Goal: Transaction & Acquisition: Purchase product/service

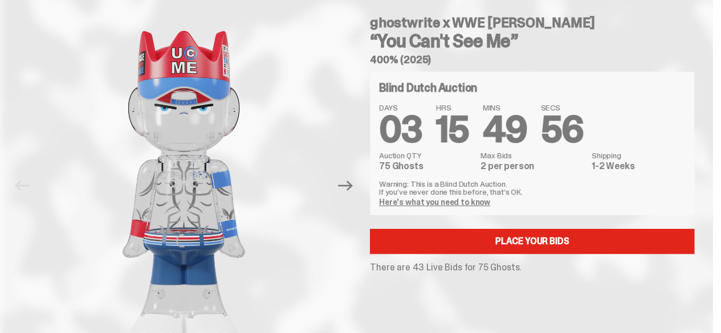
scroll to position [57, 0]
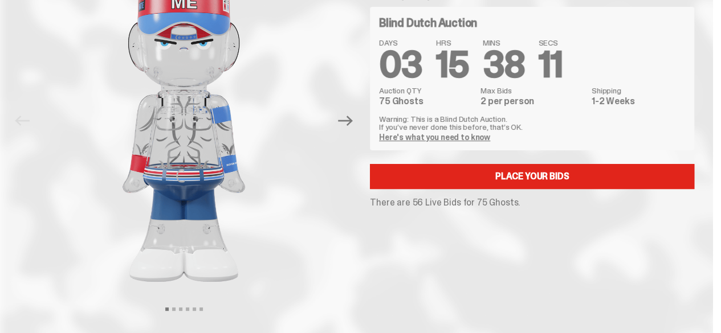
scroll to position [114, 0]
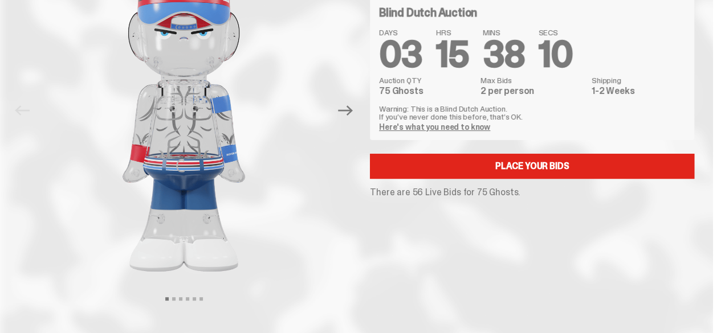
click at [358, 117] on button "Next" at bounding box center [345, 110] width 25 height 25
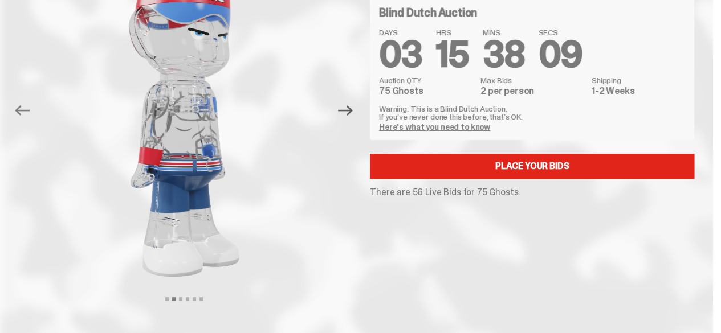
click at [353, 117] on icon "Next" at bounding box center [345, 110] width 15 height 15
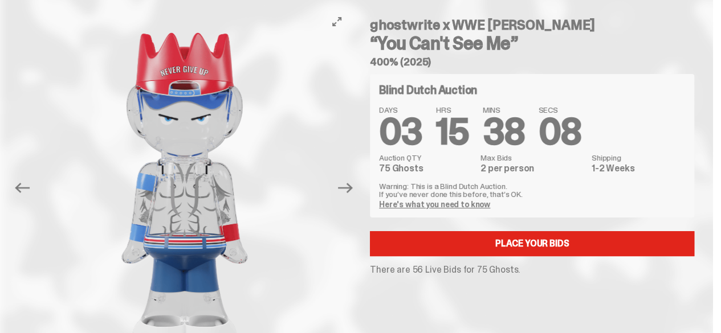
scroll to position [0, 0]
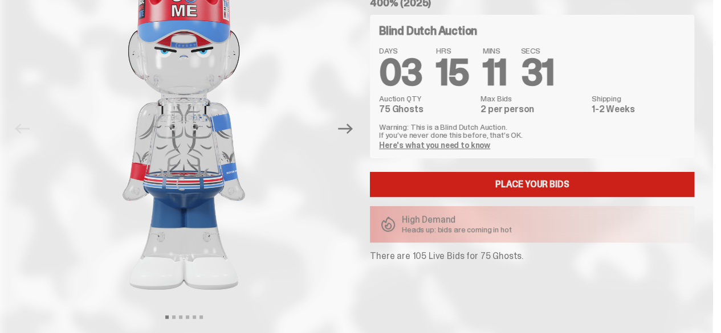
scroll to position [114, 0]
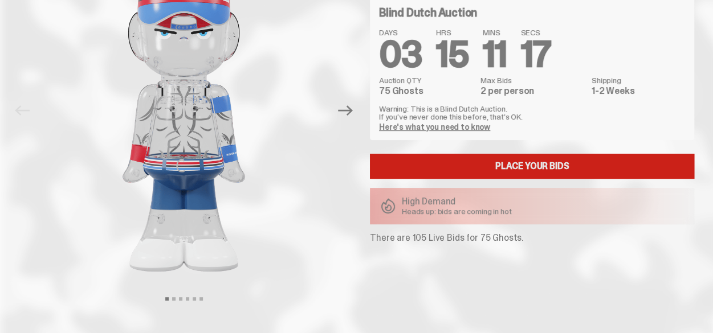
click at [529, 168] on link "Place your Bids" at bounding box center [532, 166] width 324 height 25
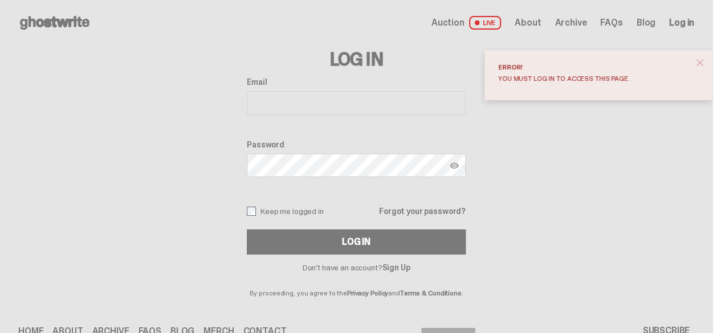
drag, startPoint x: 712, startPoint y: 62, endPoint x: 705, endPoint y: 62, distance: 6.9
click at [705, 62] on span "close" at bounding box center [699, 62] width 11 height 11
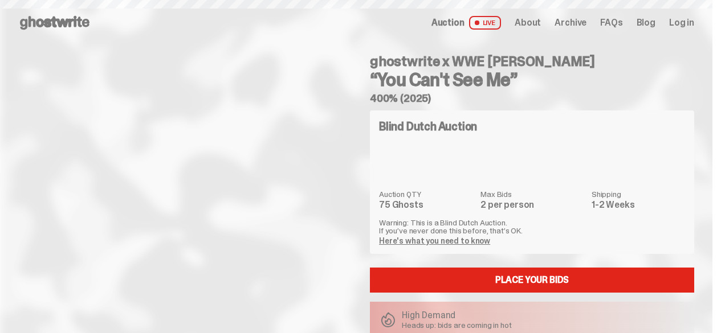
scroll to position [114, 0]
